Goal: Obtain resource: Download file/media

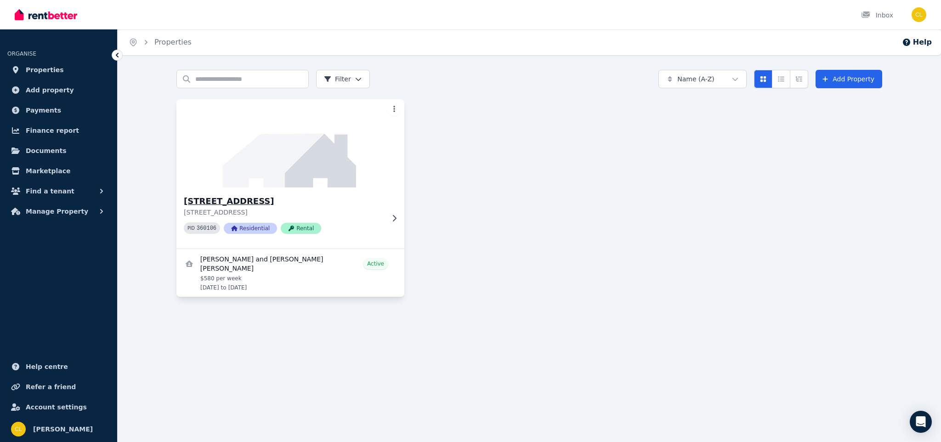
click at [348, 217] on div "[STREET_ADDRESS] PID 360106 Residential Rental" at bounding box center [284, 218] width 200 height 46
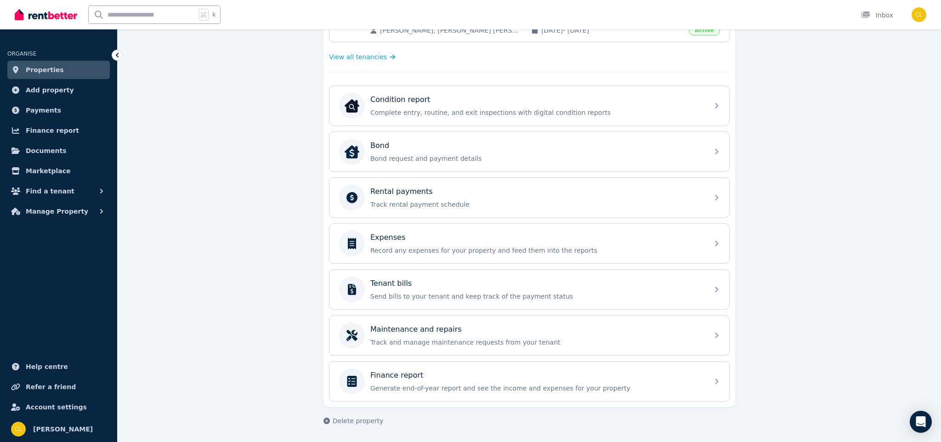
scroll to position [251, 0]
click at [51, 154] on span "Documents" at bounding box center [46, 150] width 41 height 11
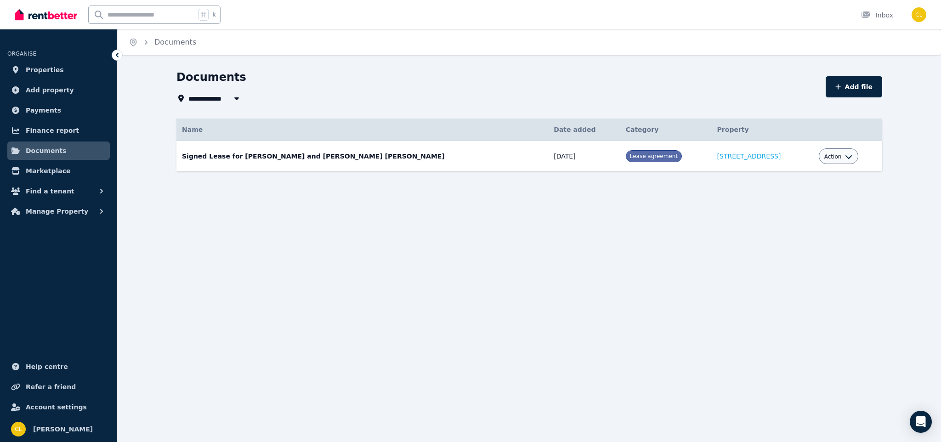
click at [847, 159] on icon "button" at bounding box center [848, 156] width 7 height 7
click at [790, 189] on link "View" at bounding box center [810, 194] width 88 height 17
click at [840, 157] on span "Action" at bounding box center [832, 156] width 17 height 7
click at [802, 210] on link "Download" at bounding box center [810, 210] width 88 height 17
click at [65, 134] on span "Finance report" at bounding box center [52, 130] width 53 height 11
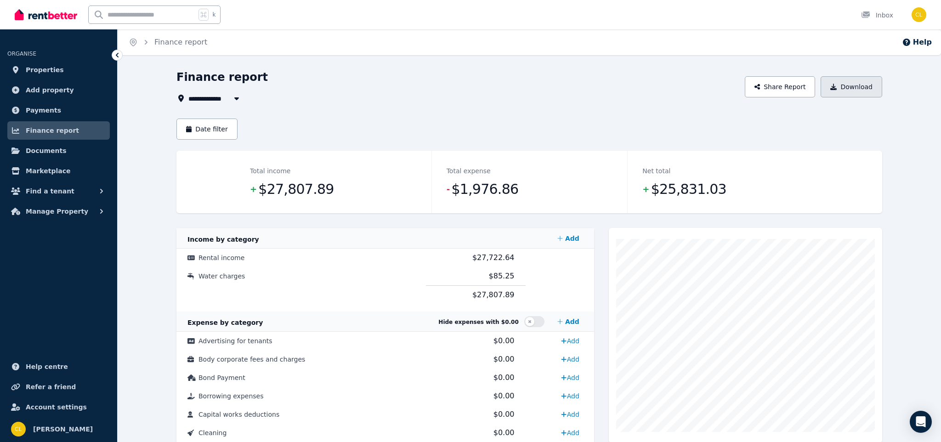
click at [858, 91] on button "Download" at bounding box center [852, 86] width 62 height 21
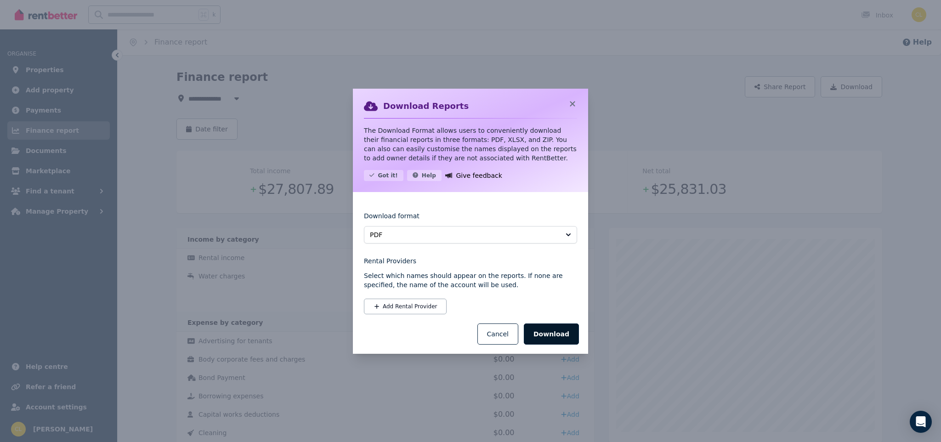
click at [556, 332] on button "Download" at bounding box center [551, 333] width 55 height 21
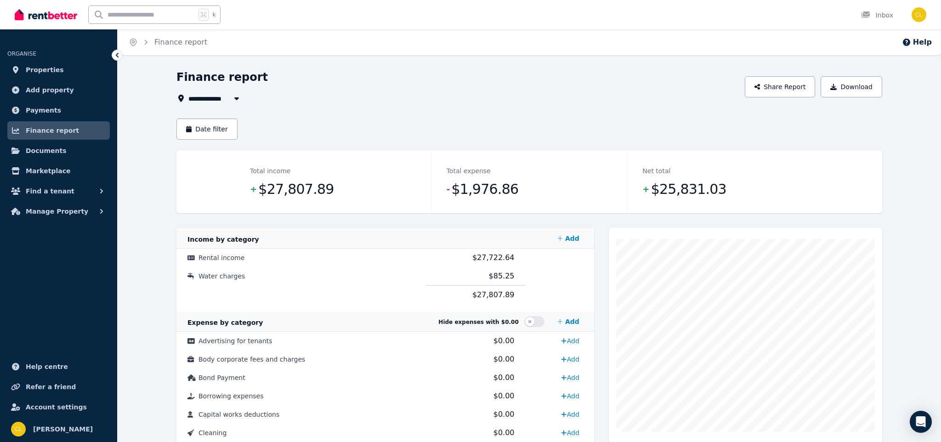
click at [506, 100] on div "**********" at bounding box center [457, 98] width 563 height 11
